Goal: Information Seeking & Learning: Learn about a topic

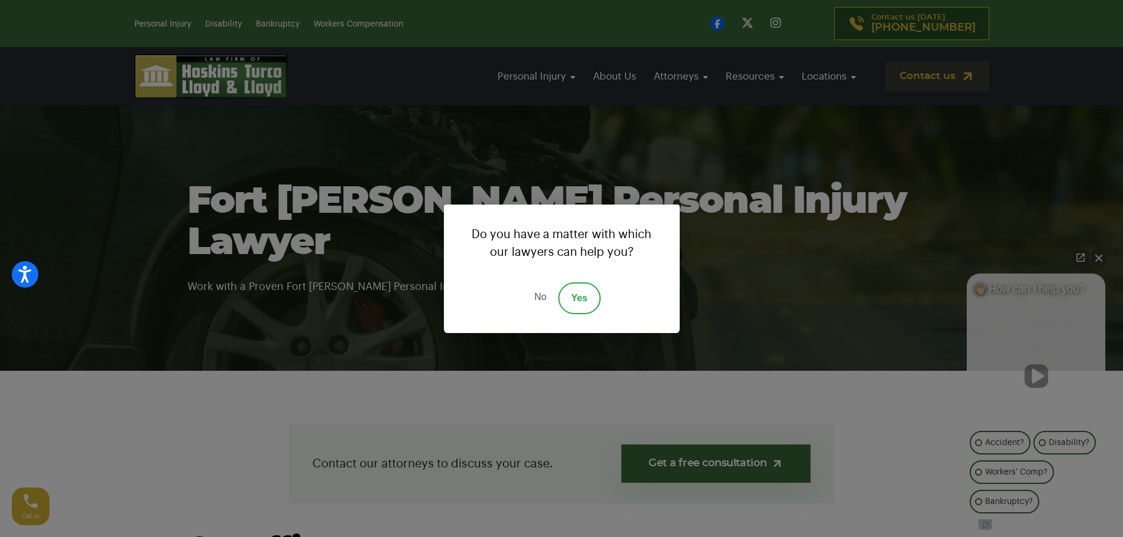
click at [541, 295] on link "No" at bounding box center [539, 298] width 35 height 32
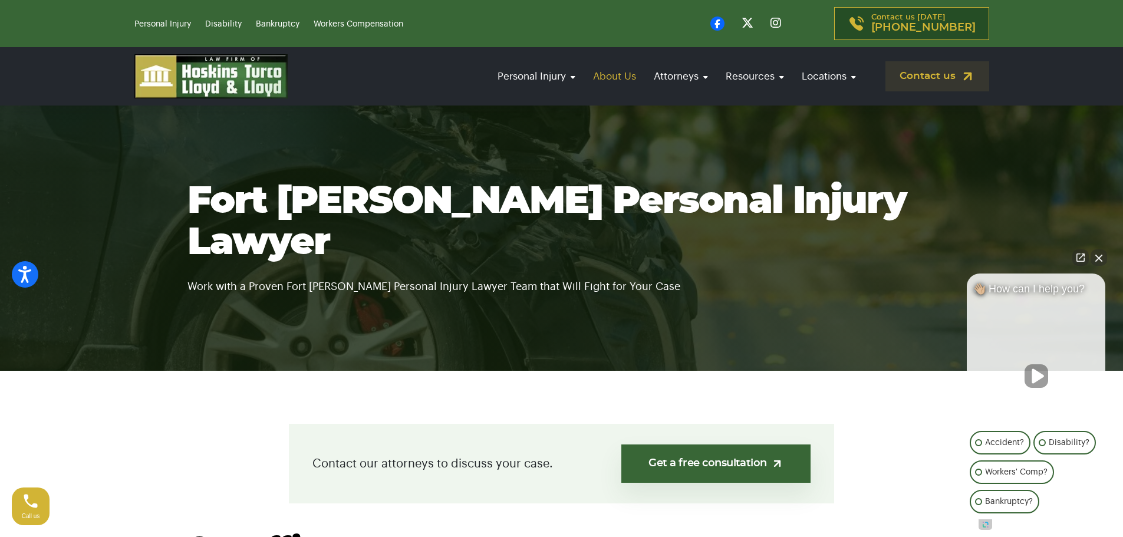
click at [611, 75] on link "About Us" at bounding box center [614, 77] width 55 height 34
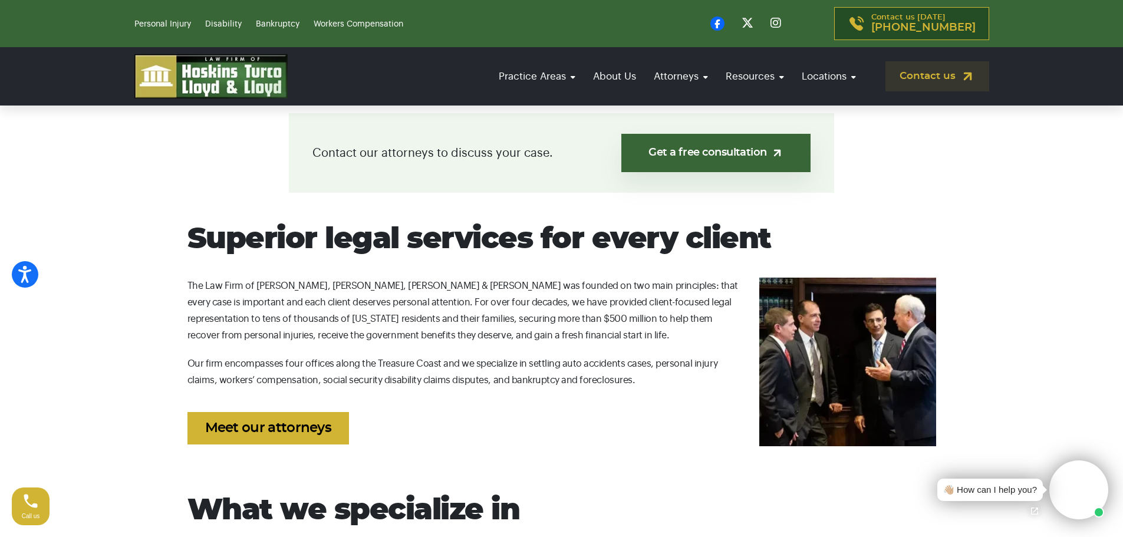
scroll to position [376, 0]
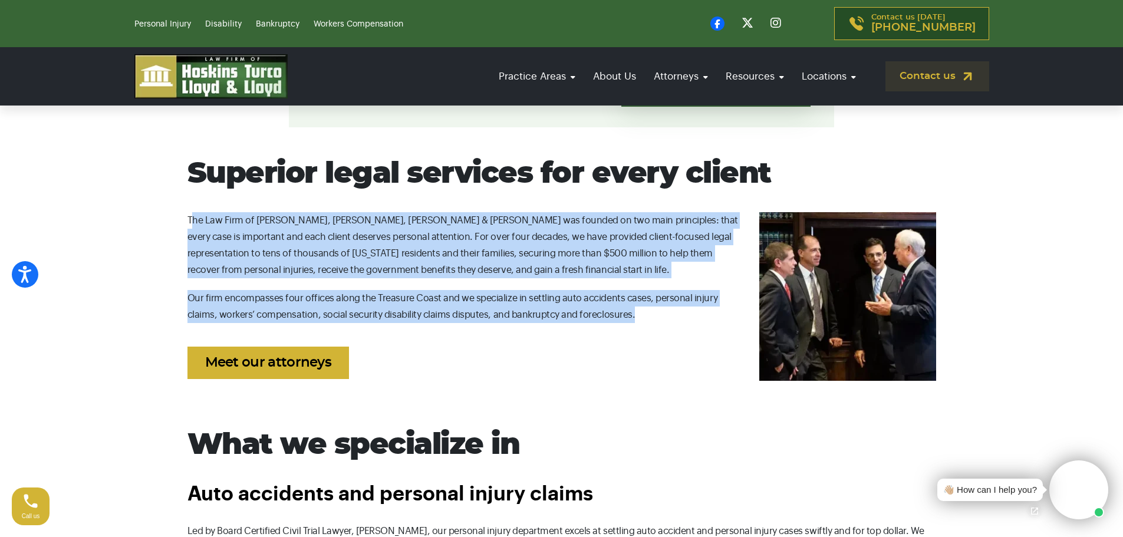
drag, startPoint x: 190, startPoint y: 220, endPoint x: 602, endPoint y: 310, distance: 421.8
click at [602, 310] on div "Superior legal services for every client The Law Firm of Hoskins, [PERSON_NAME]…" at bounding box center [561, 278] width 749 height 243
copy div "he Law Firm of [PERSON_NAME], [PERSON_NAME], [PERSON_NAME] & [PERSON_NAME] was …"
